Goal: Task Accomplishment & Management: Use online tool/utility

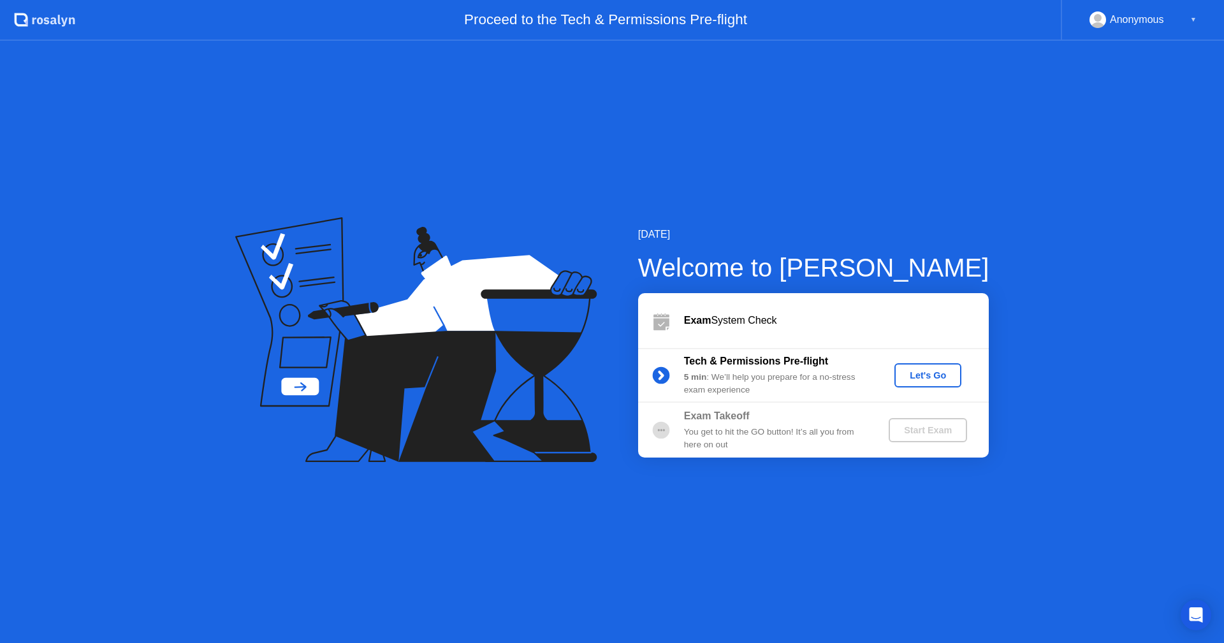
click at [925, 376] on div "Let's Go" at bounding box center [928, 375] width 57 height 10
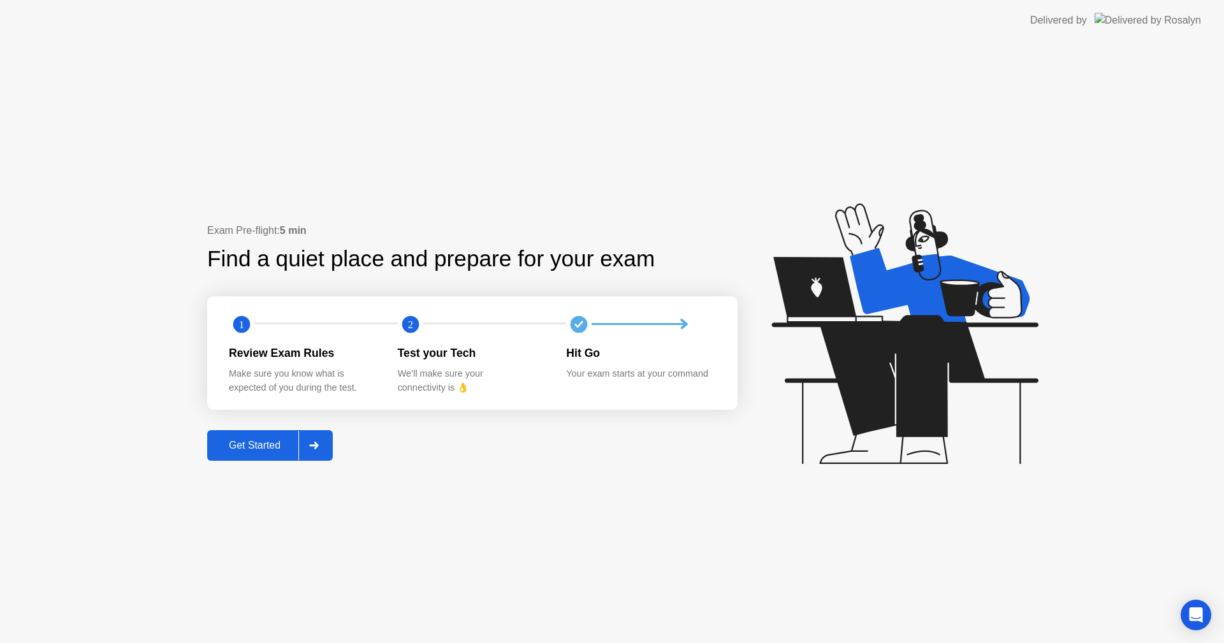
click at [258, 449] on div "Get Started" at bounding box center [254, 445] width 87 height 11
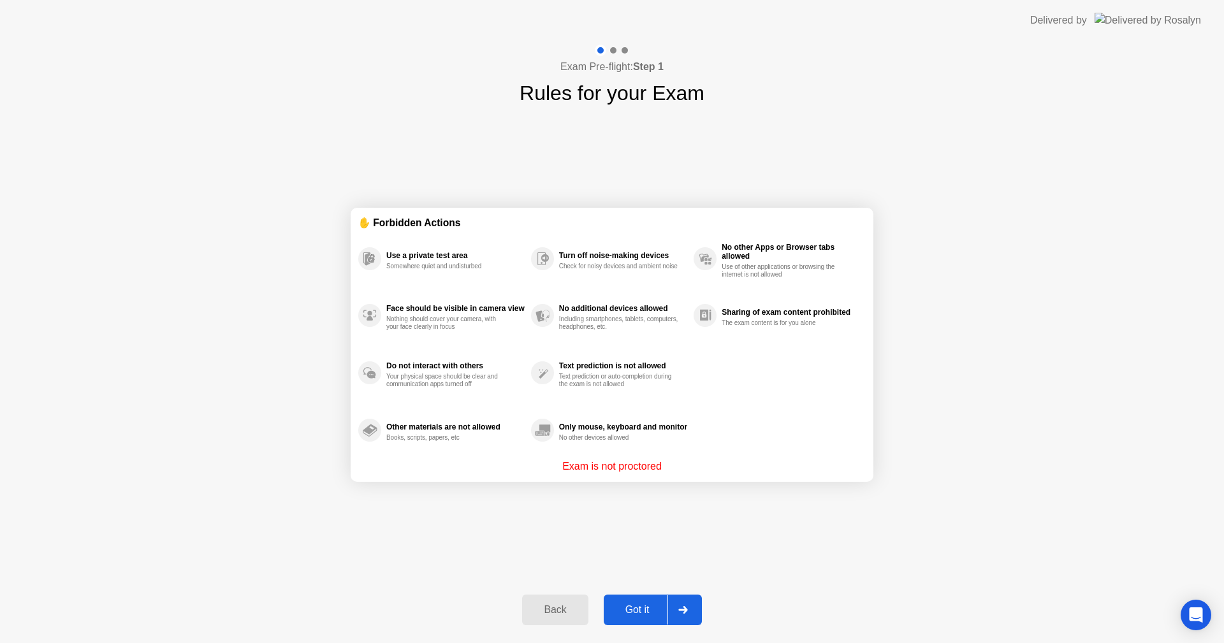
click at [637, 607] on div "Got it" at bounding box center [638, 610] width 60 height 11
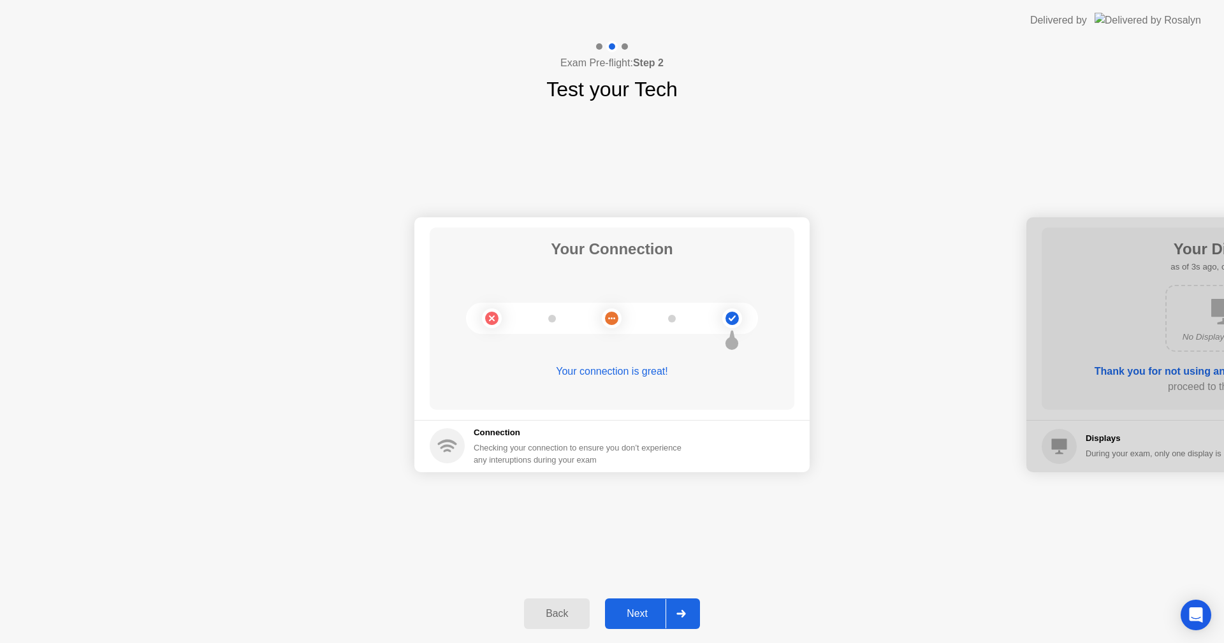
click at [643, 614] on div "Next" at bounding box center [637, 613] width 57 height 11
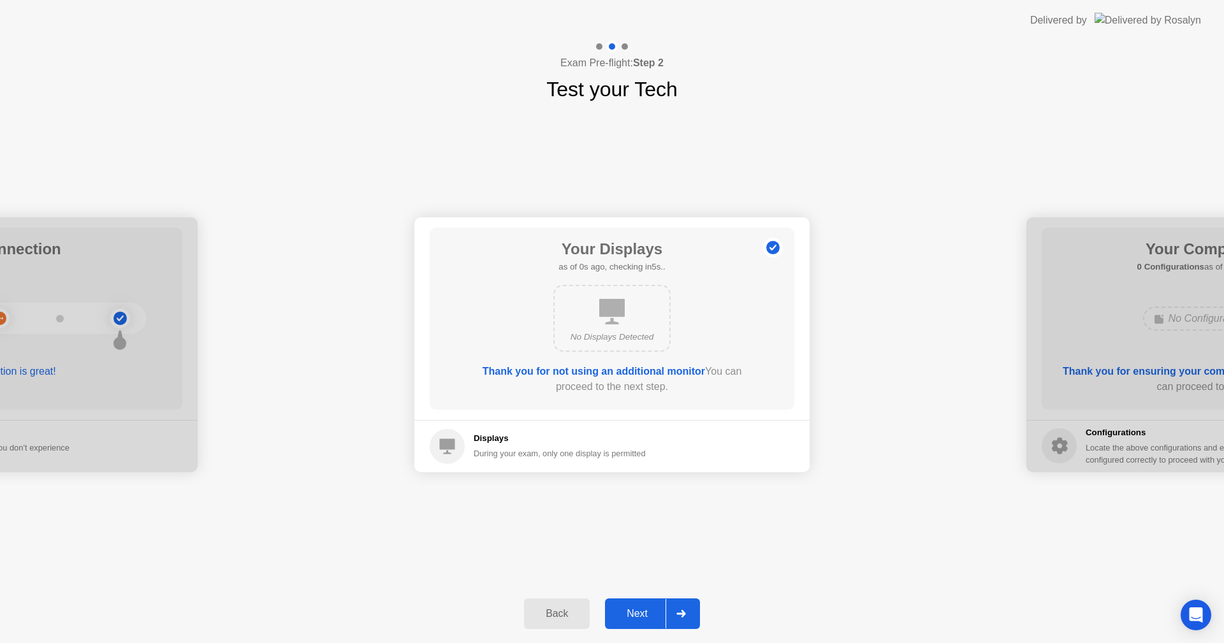
click at [636, 613] on div "Next" at bounding box center [637, 613] width 57 height 11
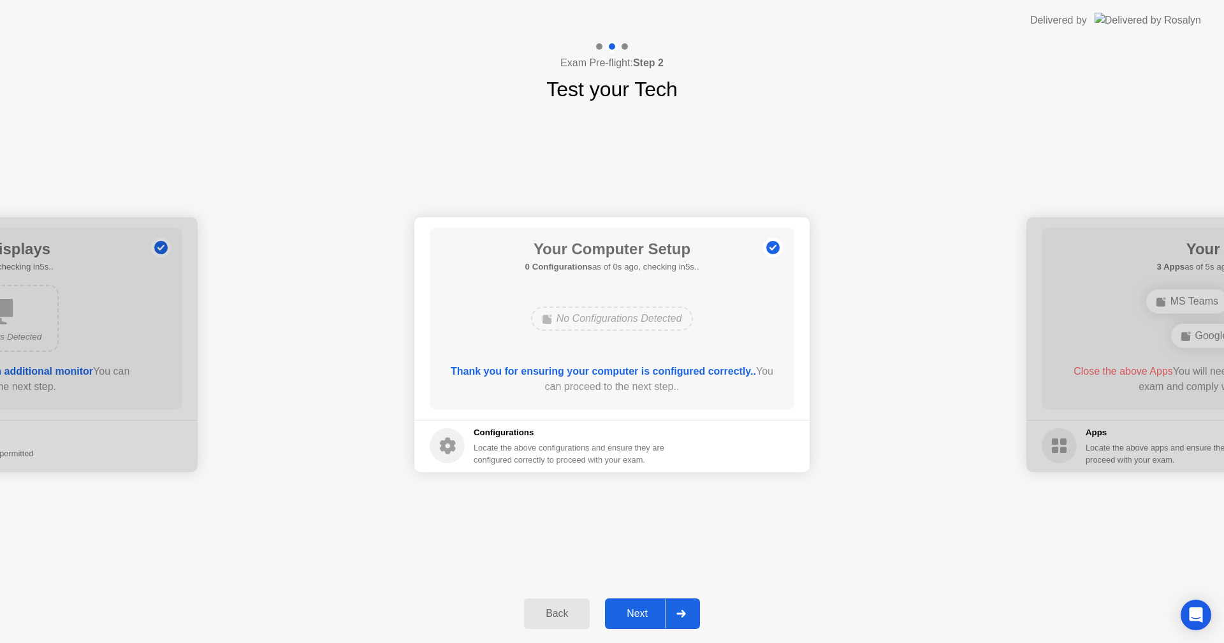
click at [636, 613] on div "Next" at bounding box center [637, 613] width 57 height 11
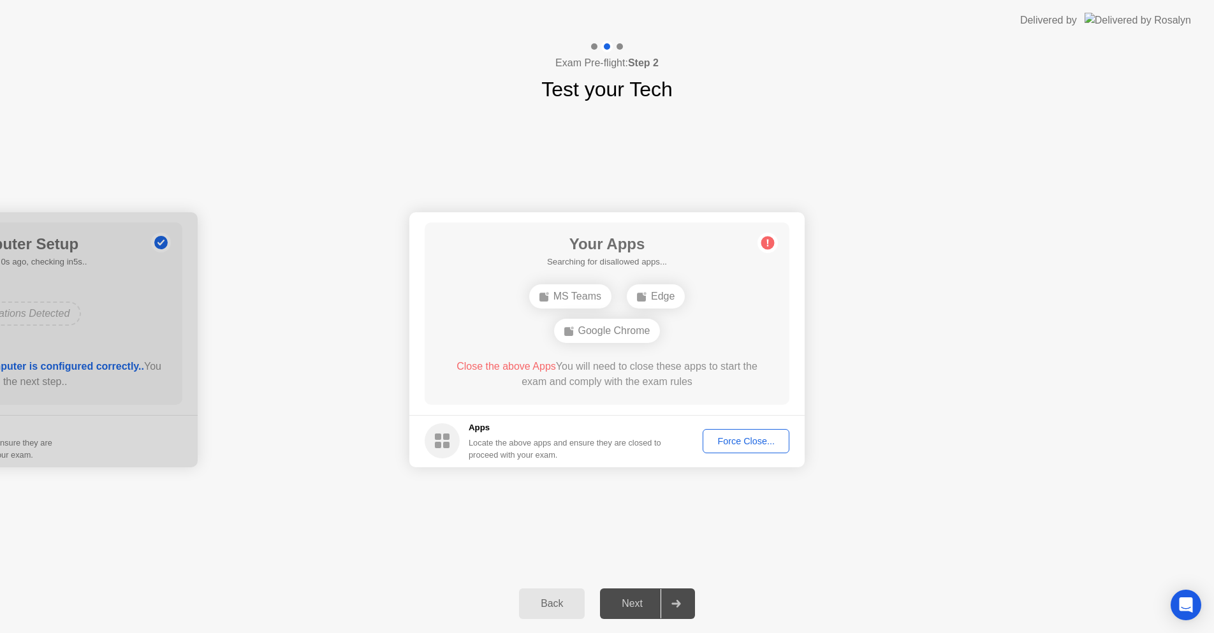
click at [751, 448] on div "Force Close..." at bounding box center [751, 446] width 78 height 10
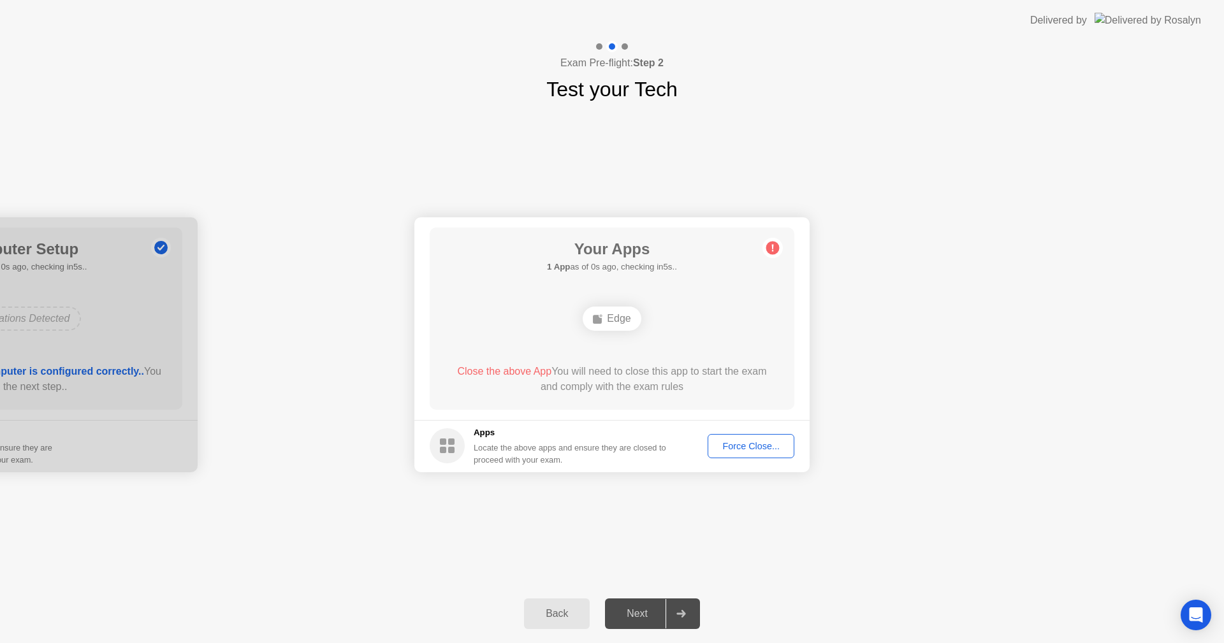
click at [752, 451] on div "Force Close..." at bounding box center [751, 446] width 78 height 10
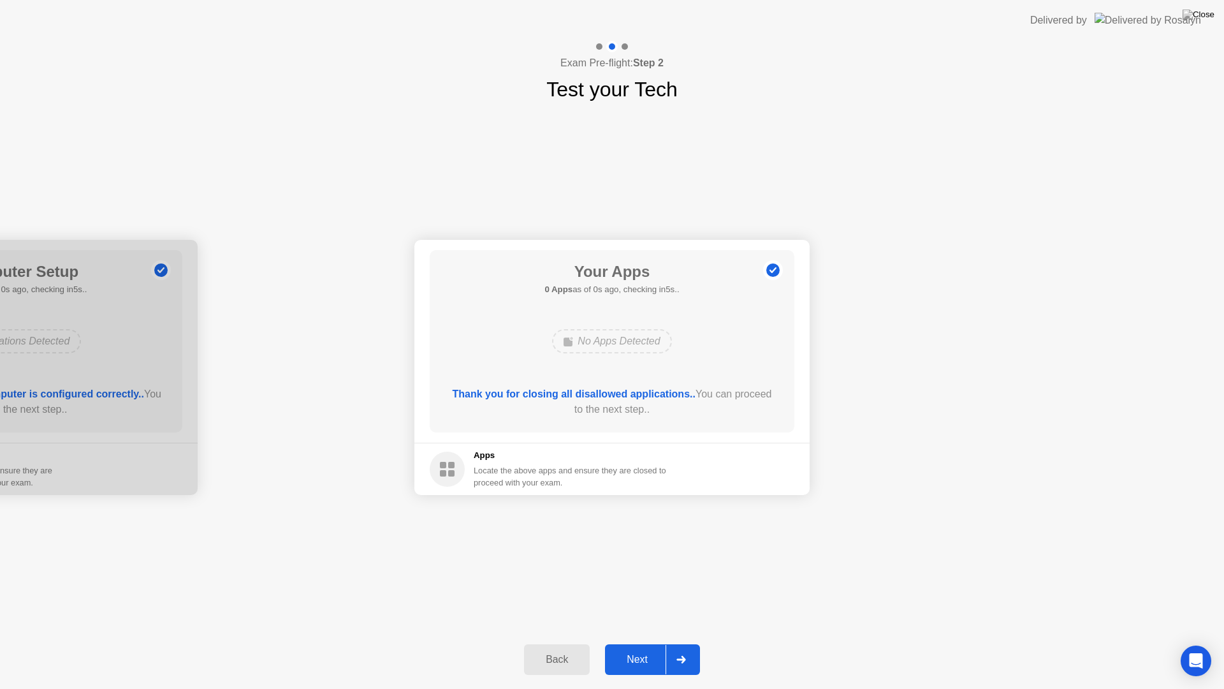
click at [638, 643] on div "Next" at bounding box center [637, 659] width 57 height 11
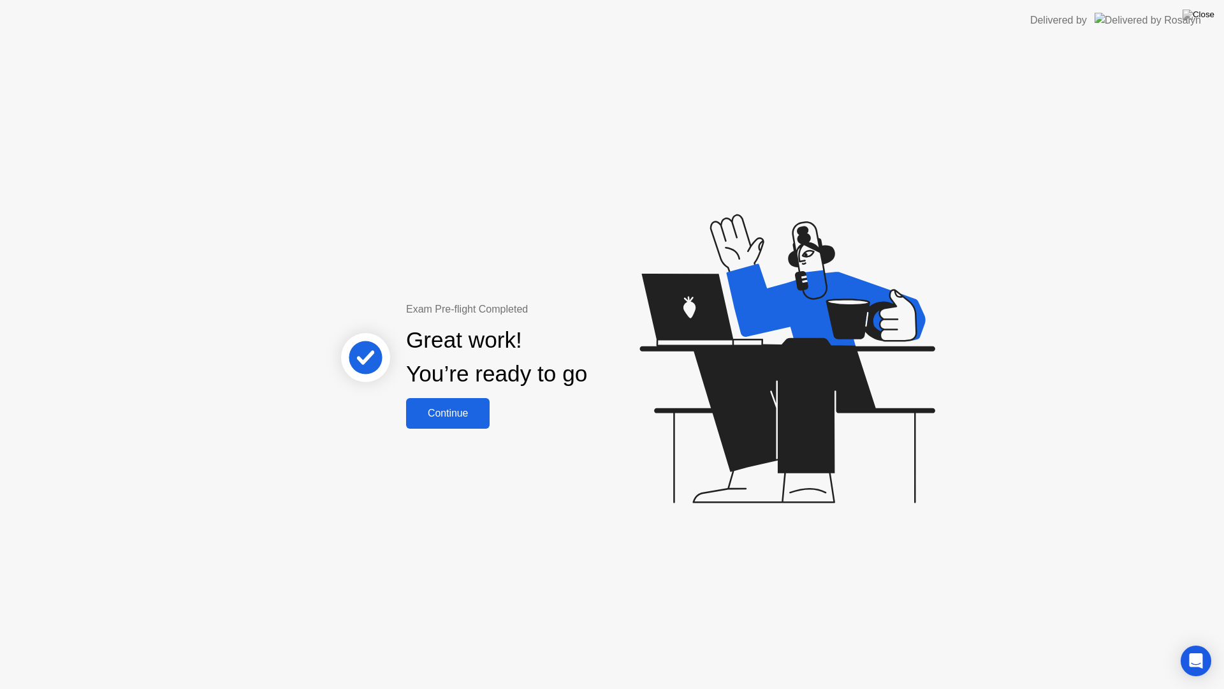
click at [457, 423] on button "Continue" at bounding box center [448, 413] width 84 height 31
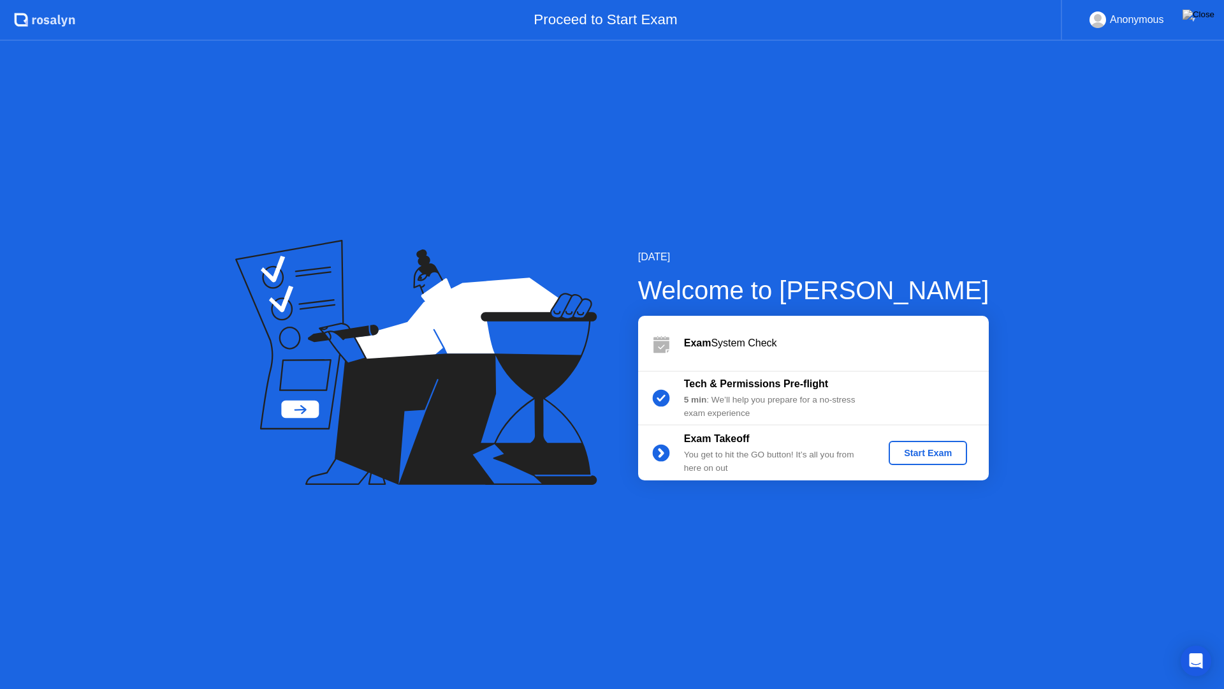
click at [921, 452] on div "Start Exam" at bounding box center [928, 453] width 68 height 10
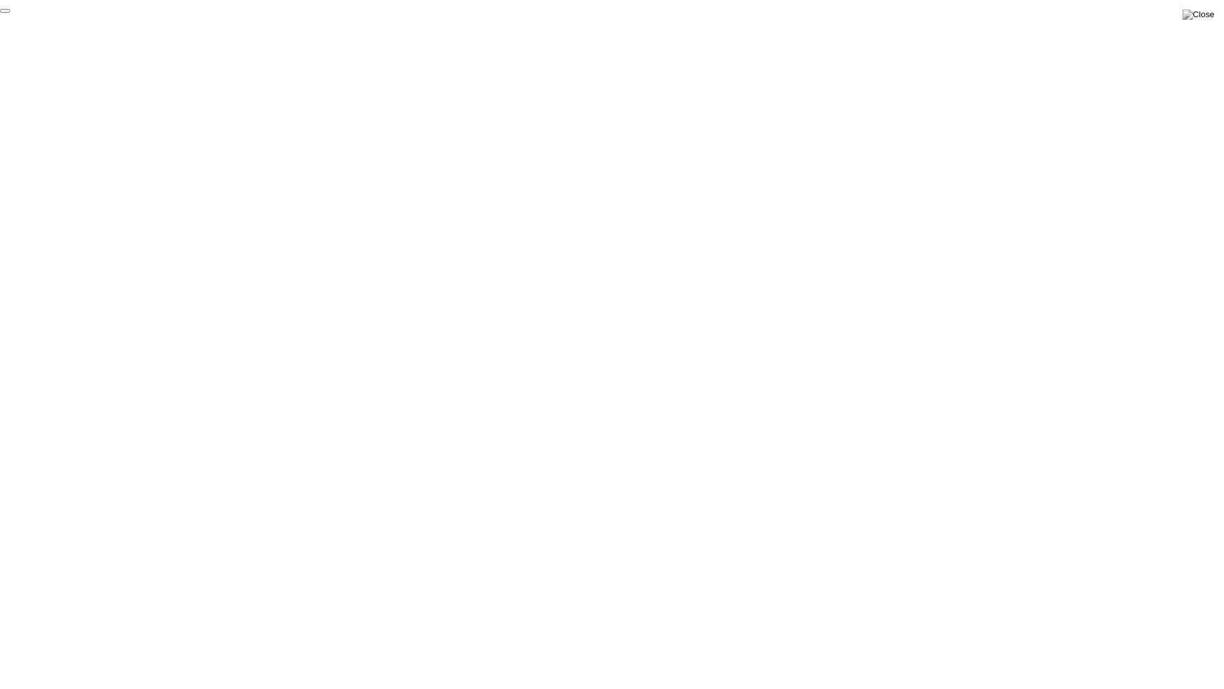
click div "End Proctoring Session"
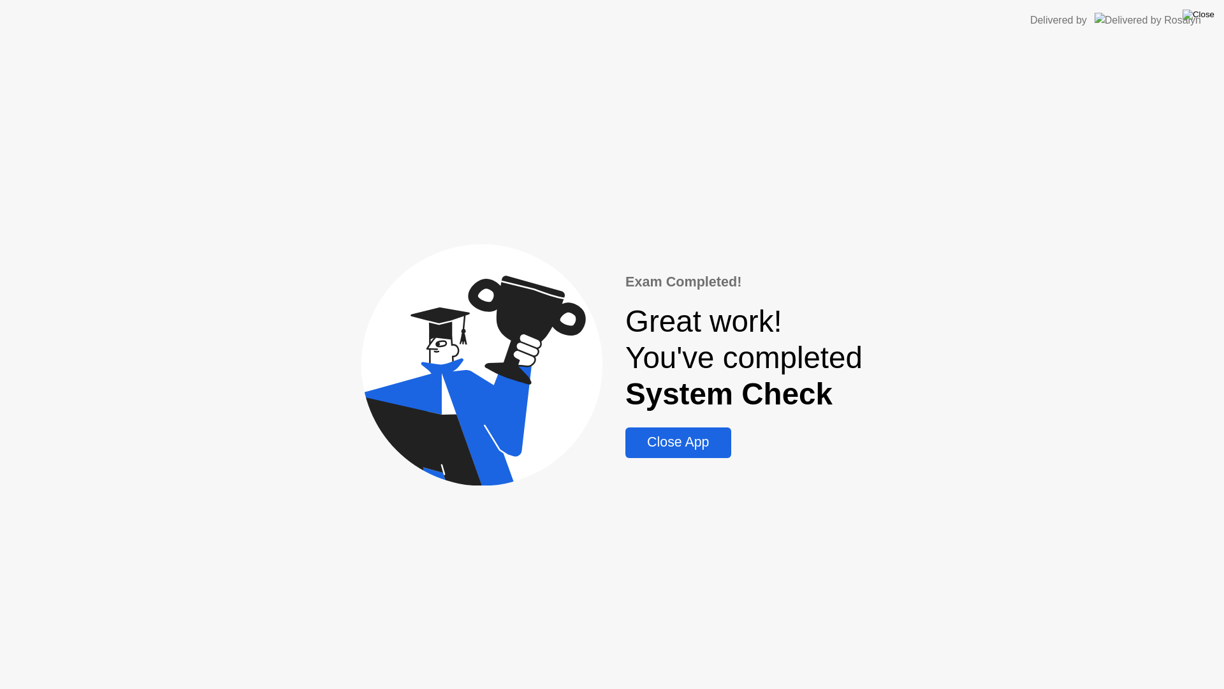
click at [1208, 14] on img at bounding box center [1199, 15] width 32 height 10
